Goal: Information Seeking & Learning: Learn about a topic

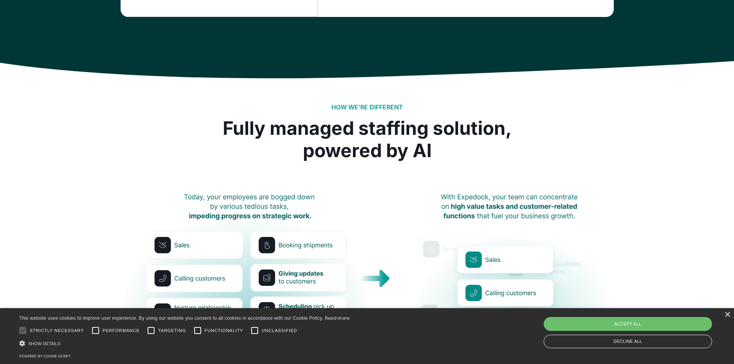
scroll to position [732, 0]
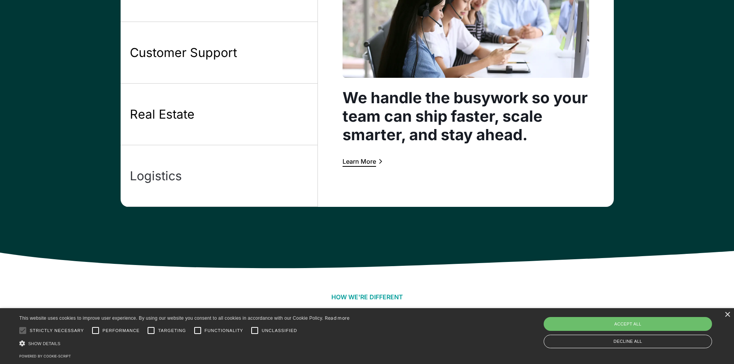
click at [235, 186] on link "Logistics" at bounding box center [219, 176] width 197 height 62
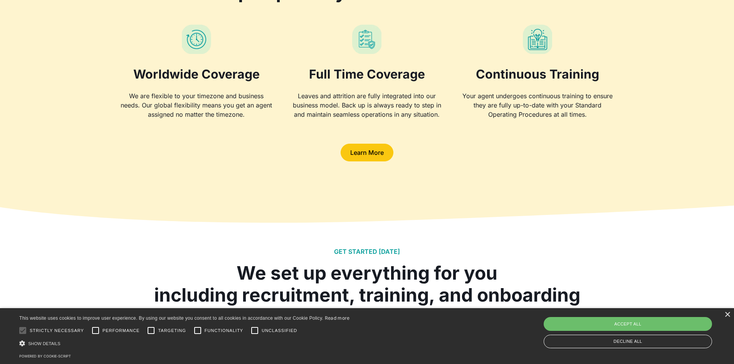
scroll to position [1733, 0]
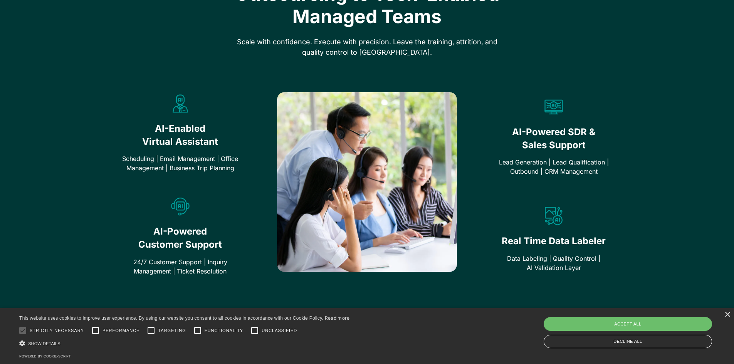
scroll to position [462, 0]
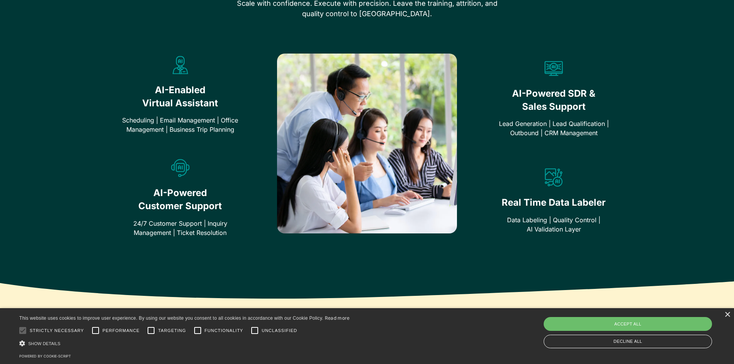
click at [171, 218] on div at bounding box center [181, 216] width 120 height 6
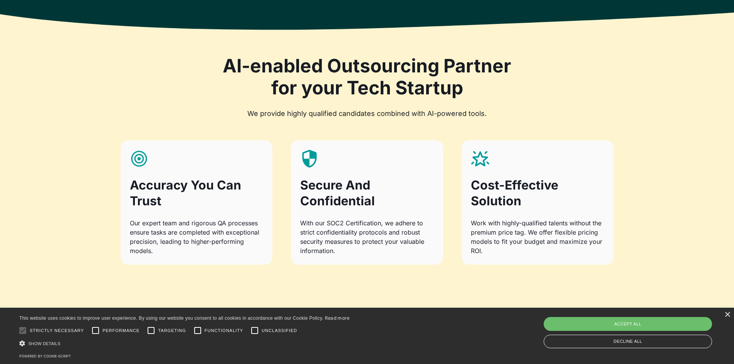
scroll to position [732, 0]
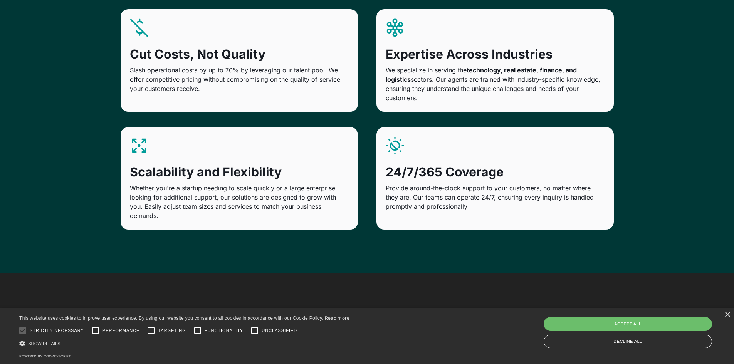
scroll to position [847, 0]
